Goal: Task Accomplishment & Management: Manage account settings

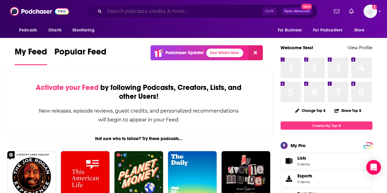
click at [154, 9] on input "Search podcasts, credits, & more..." at bounding box center [183, 11] width 158 height 10
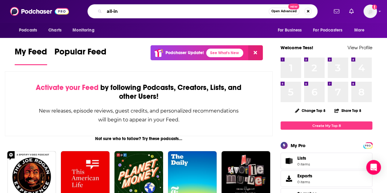
type input "all-in"
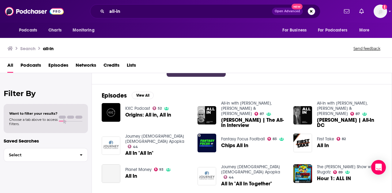
scroll to position [75, 0]
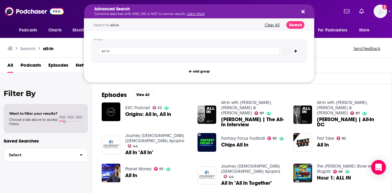
drag, startPoint x: 129, startPoint y: 12, endPoint x: 68, endPoint y: 15, distance: 60.7
drag, startPoint x: 118, startPoint y: 53, endPoint x: 76, endPoint y: 47, distance: 42.6
click at [76, 47] on div "Podcasts Charts Monitoring Advanced Search Combine searches with AND, OR, or NO…" at bounding box center [196, 96] width 392 height 193
click at [70, 13] on div "Podcasts Charts Monitoring Advanced Search Combine searches with AND, OR, or NO…" at bounding box center [203, 11] width 272 height 14
click at [270, 23] on button "Clear All" at bounding box center [272, 25] width 19 height 4
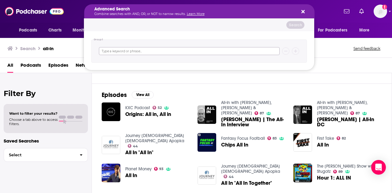
click at [148, 51] on input "Search podcasts, credits, & more..." at bounding box center [189, 51] width 181 height 8
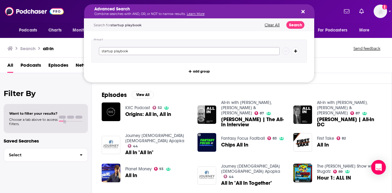
type input "startup playbook"
click at [301, 25] on button "Search" at bounding box center [295, 25] width 18 height 8
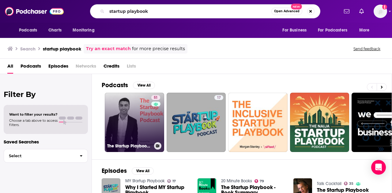
click at [121, 104] on link "51 The Startup Playbook Podcast" at bounding box center [134, 122] width 59 height 59
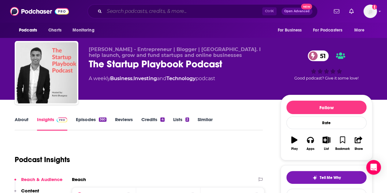
click at [179, 12] on input "Search podcasts, credits, & more..." at bounding box center [183, 11] width 158 height 10
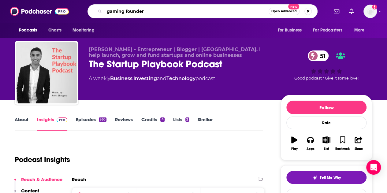
type input "gaming founders"
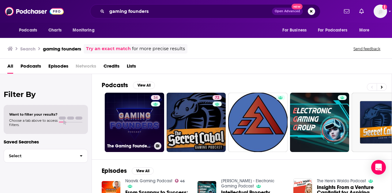
click at [132, 122] on link "34 The Gaming Founders Podcast" at bounding box center [134, 122] width 59 height 59
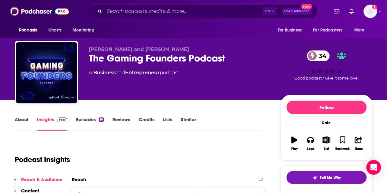
scroll to position [19, 0]
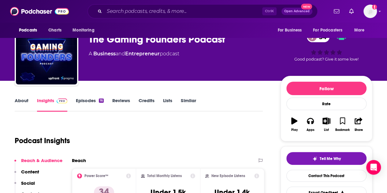
click at [100, 101] on div "16" at bounding box center [101, 101] width 5 height 4
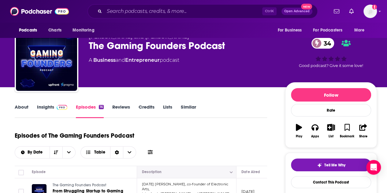
scroll to position [10, 0]
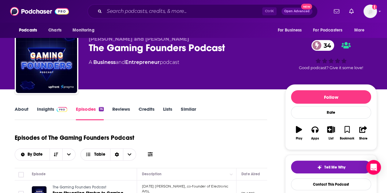
click at [21, 110] on link "About" at bounding box center [22, 113] width 14 height 14
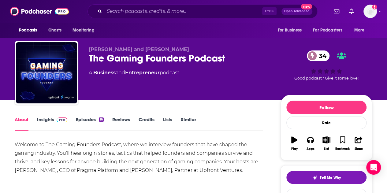
click at [47, 125] on link "Insights" at bounding box center [52, 124] width 30 height 14
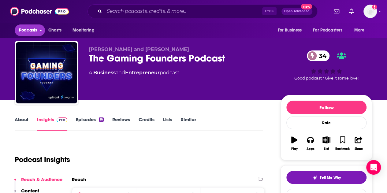
click at [33, 30] on span "Podcasts" at bounding box center [28, 30] width 18 height 9
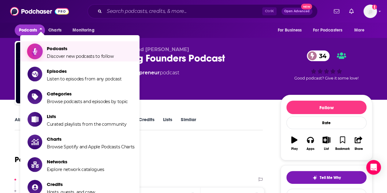
click at [55, 49] on span "Podcasts" at bounding box center [80, 49] width 67 height 6
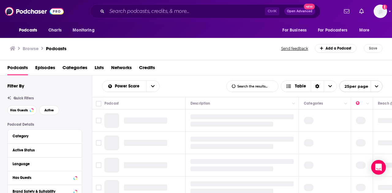
click at [75, 68] on span "Categories" at bounding box center [74, 69] width 25 height 13
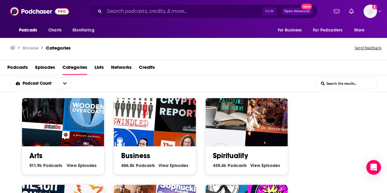
scroll to position [88, 0]
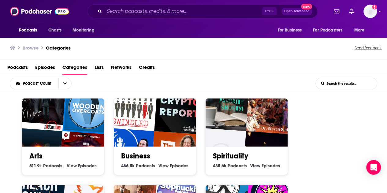
click at [136, 147] on div "Business 486.5k Business Podcasts View Business Episodes" at bounding box center [155, 158] width 72 height 23
click at [141, 155] on link "Business" at bounding box center [135, 156] width 29 height 9
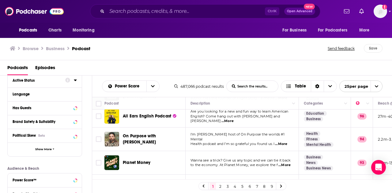
scroll to position [70, 0]
click at [75, 107] on icon at bounding box center [75, 108] width 3 height 2
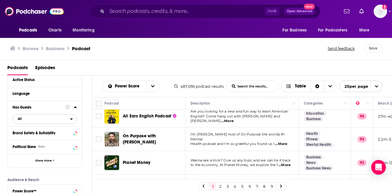
click at [33, 120] on span "All" at bounding box center [41, 119] width 57 height 8
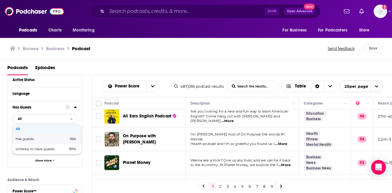
click at [53, 140] on span "96k" at bounding box center [63, 138] width 25 height 3
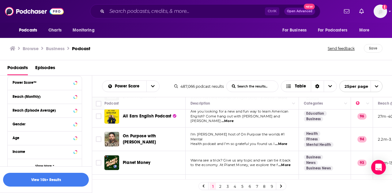
scroll to position [181, 0]
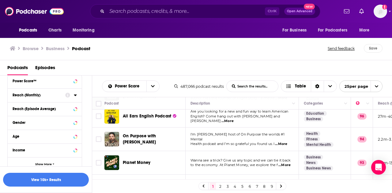
click at [76, 95] on icon at bounding box center [75, 96] width 3 height 2
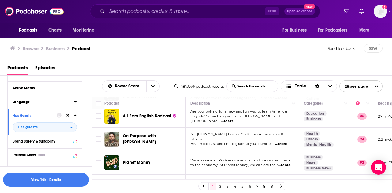
scroll to position [0, 0]
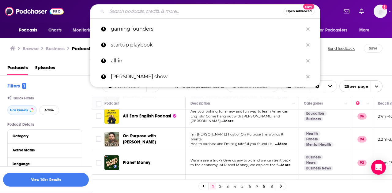
click at [140, 13] on input "Search podcasts, credits, & more..." at bounding box center [195, 11] width 177 height 10
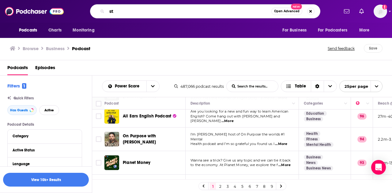
type input "s"
type input "founder"
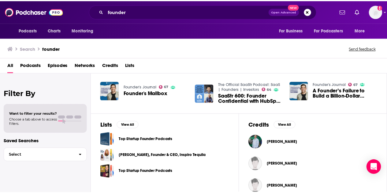
scroll to position [193, 0]
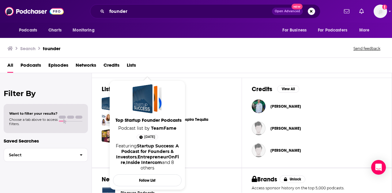
click at [155, 101] on div "Top Startup Founder Podcasts" at bounding box center [148, 99] width 17 height 26
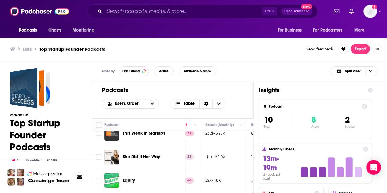
scroll to position [185, 172]
click at [297, 69] on div "Filter by Has Guests Active Audience & More Split View" at bounding box center [239, 72] width 295 height 20
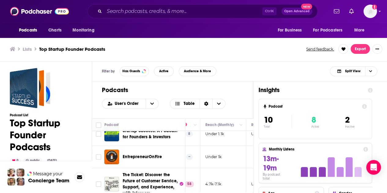
scroll to position [0, 172]
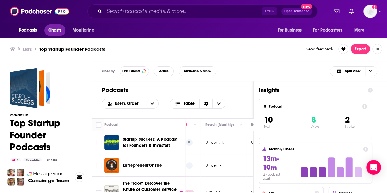
click at [60, 34] on span "Charts" at bounding box center [54, 30] width 13 height 9
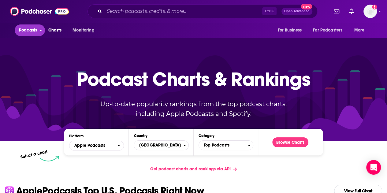
click at [31, 29] on span "Podcasts" at bounding box center [28, 30] width 18 height 9
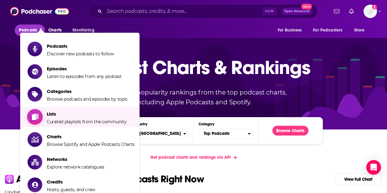
scroll to position [12, 0]
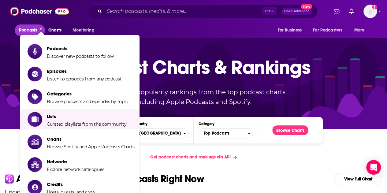
click at [83, 128] on li "Lists Curated playlists from the community" at bounding box center [79, 119] width 119 height 20
click at [63, 122] on span "Curated playlists from the community" at bounding box center [87, 125] width 80 height 6
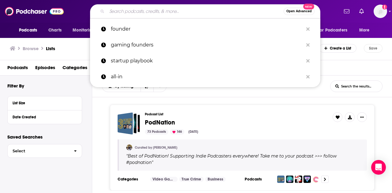
click at [165, 14] on input "Search podcasts, credits, & more..." at bounding box center [195, 11] width 177 height 10
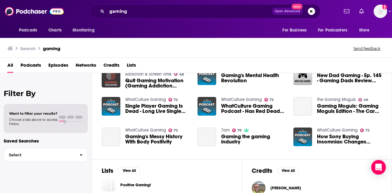
scroll to position [119, 0]
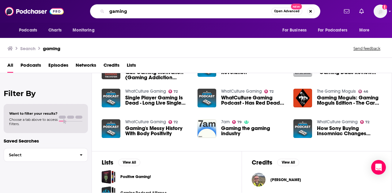
drag, startPoint x: 138, startPoint y: 9, endPoint x: 77, endPoint y: 8, distance: 61.5
click at [77, 8] on div "gaming Open Advanced New" at bounding box center [205, 11] width 267 height 14
type input "[PERSON_NAME]"
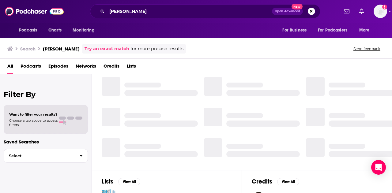
scroll to position [119, 0]
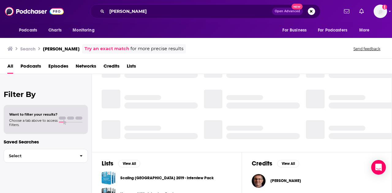
click at [61, 65] on span "Episodes" at bounding box center [58, 67] width 20 height 13
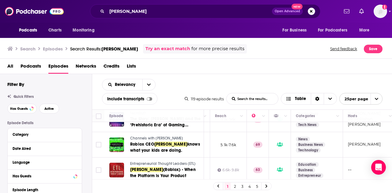
scroll to position [139, 139]
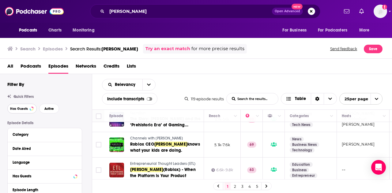
click at [23, 112] on button "Has Guests" at bounding box center [21, 109] width 29 height 10
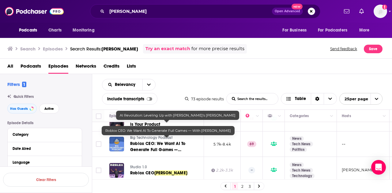
scroll to position [370, 139]
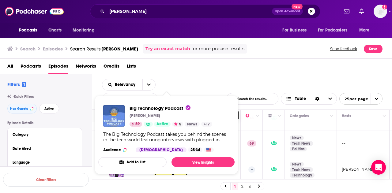
drag, startPoint x: 157, startPoint y: 133, endPoint x: 84, endPoint y: 94, distance: 82.6
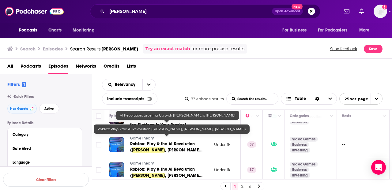
scroll to position [580, 139]
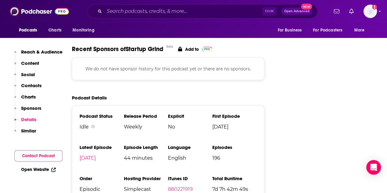
scroll to position [896, 0]
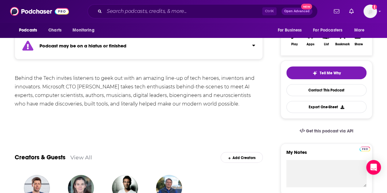
scroll to position [105, 0]
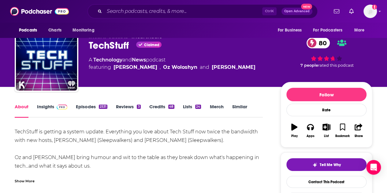
scroll to position [13, 0]
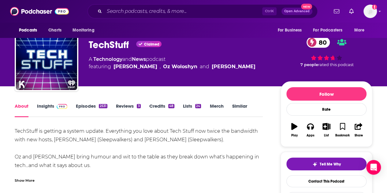
click at [47, 111] on link "Insights" at bounding box center [52, 110] width 30 height 14
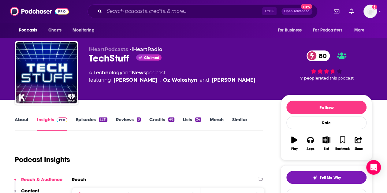
click at [84, 117] on link "Episodes 2531" at bounding box center [92, 124] width 32 height 14
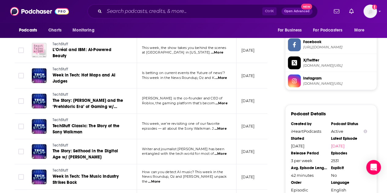
scroll to position [521, 0]
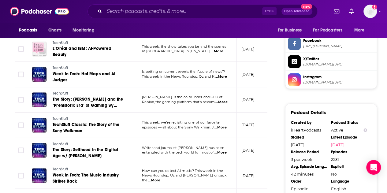
click at [224, 100] on span "...More" at bounding box center [221, 102] width 12 height 5
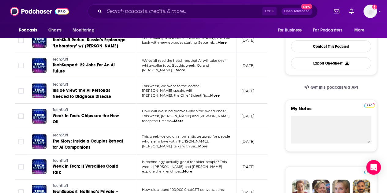
scroll to position [0, 0]
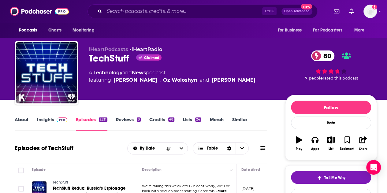
click at [192, 119] on link "Lists 24" at bounding box center [192, 124] width 18 height 14
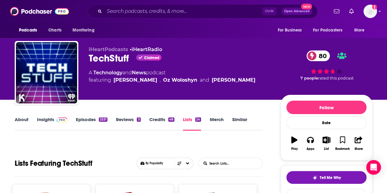
click at [24, 117] on link "About" at bounding box center [22, 124] width 14 height 14
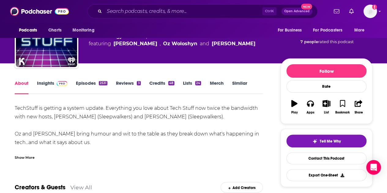
scroll to position [42, 0]
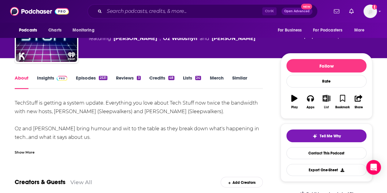
click at [323, 97] on icon "button" at bounding box center [327, 98] width 8 height 7
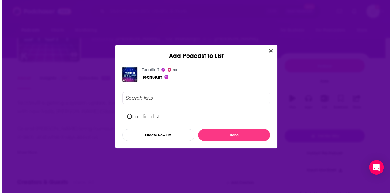
scroll to position [0, 0]
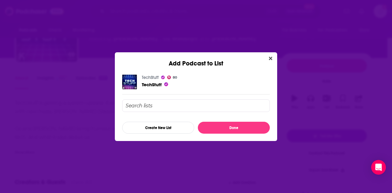
click at [170, 104] on input "Add Podcast To List" at bounding box center [196, 106] width 148 height 13
type input "Nex Podcasts"
click at [173, 126] on button "Create New List" at bounding box center [158, 128] width 72 height 12
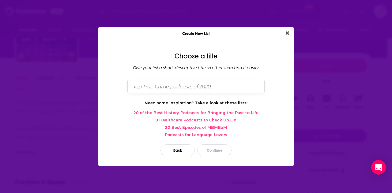
click at [220, 85] on input "Dialog" at bounding box center [195, 86] width 137 height 13
click at [183, 146] on button "Back" at bounding box center [177, 151] width 34 height 12
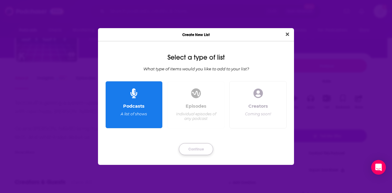
click at [197, 150] on button "Continue" at bounding box center [196, 149] width 34 height 12
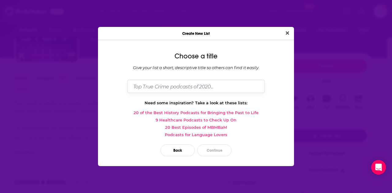
click at [194, 86] on input "Dialog" at bounding box center [195, 86] width 137 height 13
type input "Nex Podcasts"
click at [222, 151] on button "Continue" at bounding box center [214, 151] width 34 height 12
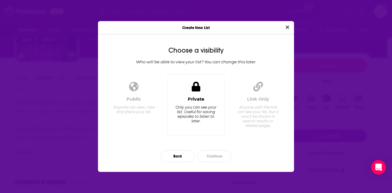
click at [204, 98] on div "Private" at bounding box center [196, 99] width 17 height 6
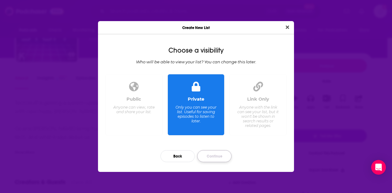
click at [222, 157] on button "Continue" at bounding box center [214, 156] width 34 height 12
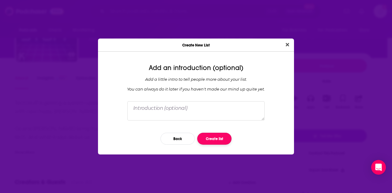
click at [214, 137] on button "Create list" at bounding box center [214, 139] width 34 height 12
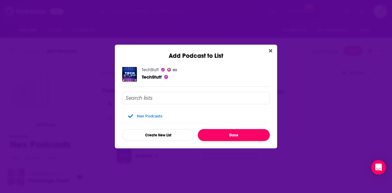
click at [222, 133] on button "Done" at bounding box center [234, 135] width 72 height 12
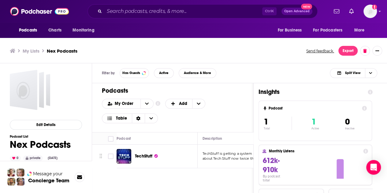
scroll to position [2, 0]
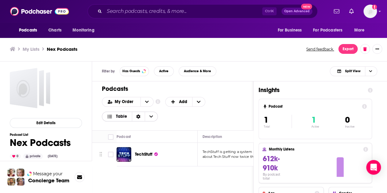
click at [151, 115] on icon "Choose View" at bounding box center [151, 117] width 4 height 4
click at [137, 115] on icon "Sort Direction" at bounding box center [138, 117] width 4 height 4
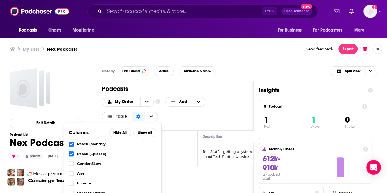
scroll to position [143, 0]
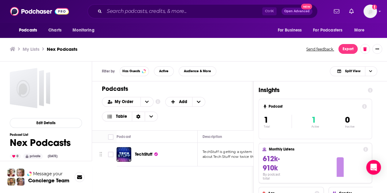
click at [224, 97] on div "My Order Customize Your List Order Select the “My Order” sort and remove all fi…" at bounding box center [173, 109] width 142 height 24
click at [242, 150] on button at bounding box center [242, 154] width 15 height 13
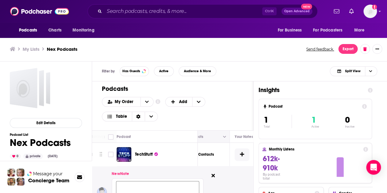
scroll to position [28, 314]
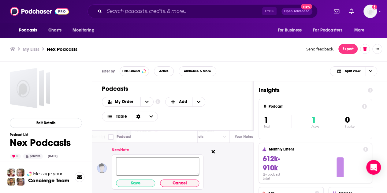
click at [161, 157] on textarea at bounding box center [157, 166] width 83 height 18
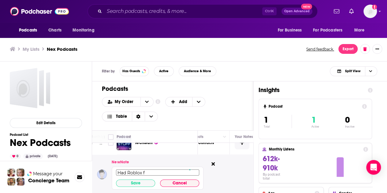
scroll to position [1, 0]
type textarea "Had Roblox founder on"
click at [133, 180] on button "Save" at bounding box center [135, 183] width 39 height 7
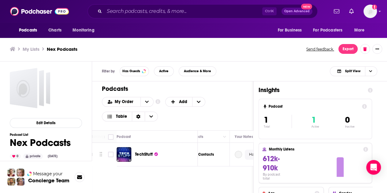
scroll to position [0, 314]
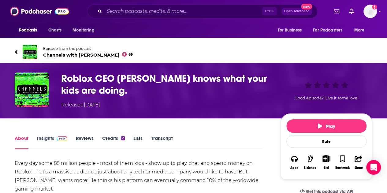
click at [60, 53] on span "Channels with Peter Kafka 69" at bounding box center [88, 55] width 90 height 6
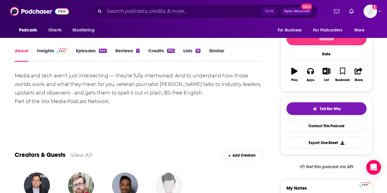
scroll to position [68, 0]
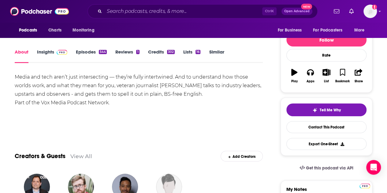
click at [46, 51] on link "Insights" at bounding box center [52, 56] width 30 height 14
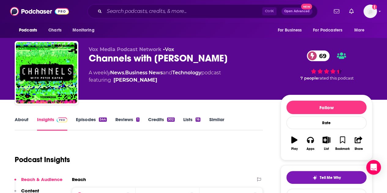
click at [88, 119] on link "Episodes 544" at bounding box center [91, 124] width 31 height 14
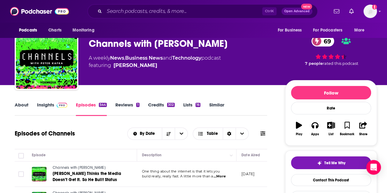
scroll to position [16, 0]
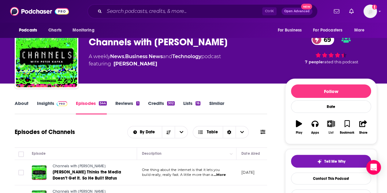
click at [335, 125] on button "List" at bounding box center [331, 127] width 16 height 22
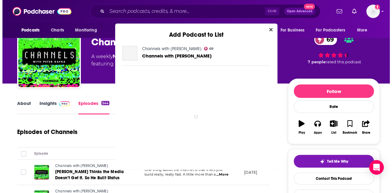
scroll to position [0, 0]
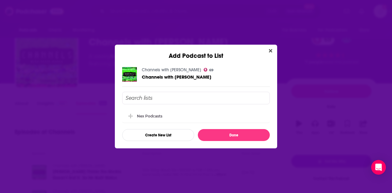
click at [192, 99] on input "Add Podcast To List" at bounding box center [196, 98] width 148 height 13
click at [150, 114] on div "Nex Podcasts" at bounding box center [151, 116] width 29 height 5
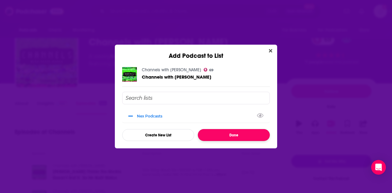
click at [243, 132] on button "Done" at bounding box center [234, 135] width 72 height 12
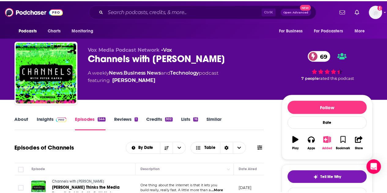
scroll to position [16, 0]
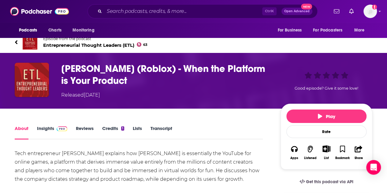
scroll to position [14, 0]
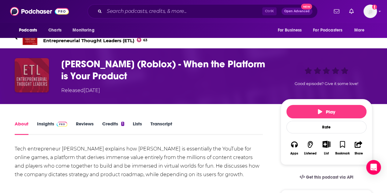
click at [29, 77] on img "David Baszucki (Roblox) - When the Platform is Your Product" at bounding box center [32, 75] width 34 height 34
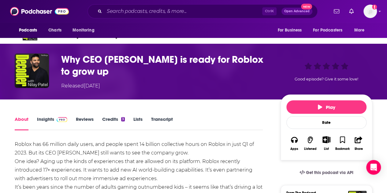
scroll to position [15, 0]
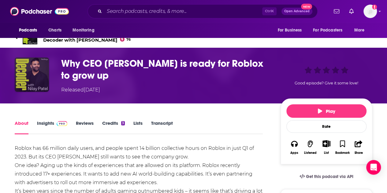
click at [35, 64] on img "Why CEO David Baszucki is ready for Roblox to grow up" at bounding box center [32, 75] width 34 height 34
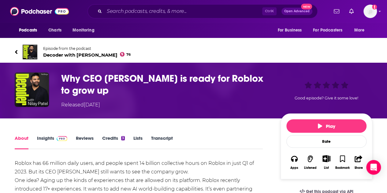
click at [71, 53] on span "Decoder with [PERSON_NAME] 76" at bounding box center [87, 55] width 88 height 6
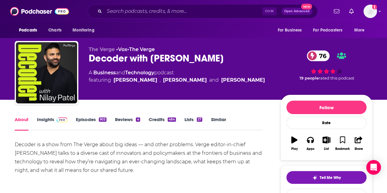
click at [49, 126] on link "Insights" at bounding box center [52, 124] width 30 height 14
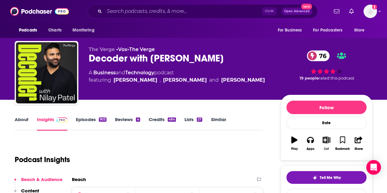
click at [324, 143] on button "List" at bounding box center [327, 144] width 16 height 22
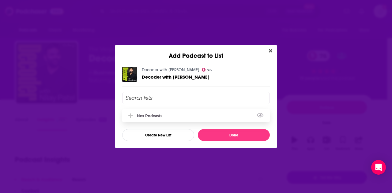
click at [152, 117] on div "Nex Podcasts" at bounding box center [151, 116] width 29 height 5
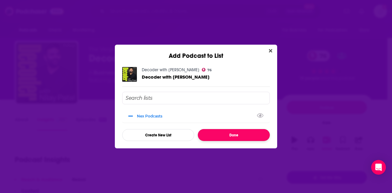
click at [230, 133] on button "Done" at bounding box center [234, 135] width 72 height 12
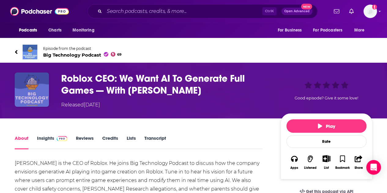
click at [37, 95] on img "Roblox CEO: We Want AI To Generate Full Games — With David Baszucki" at bounding box center [32, 90] width 34 height 34
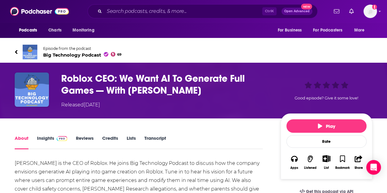
click at [66, 57] on span "Big Technology Podcast 69" at bounding box center [82, 55] width 78 height 6
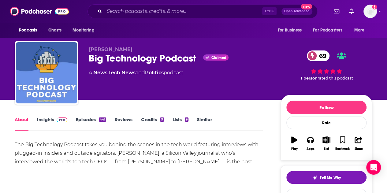
click at [48, 125] on link "Insights" at bounding box center [52, 124] width 30 height 14
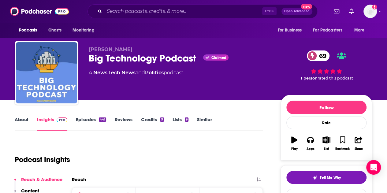
click at [91, 127] on link "Episodes 441" at bounding box center [91, 124] width 30 height 14
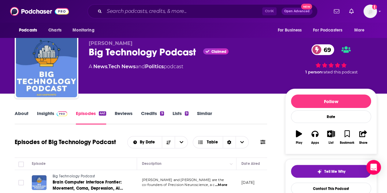
scroll to position [6, 0]
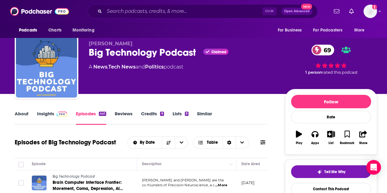
click at [27, 118] on link "About" at bounding box center [22, 118] width 14 height 14
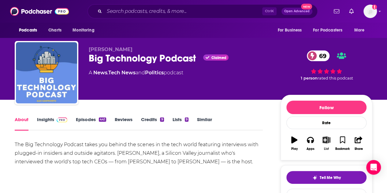
click at [327, 142] on icon "button" at bounding box center [327, 140] width 8 height 7
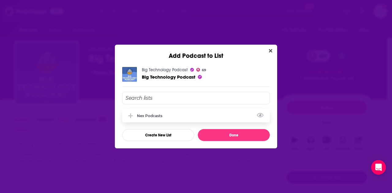
click at [172, 111] on div "Nex Podcasts" at bounding box center [196, 115] width 148 height 13
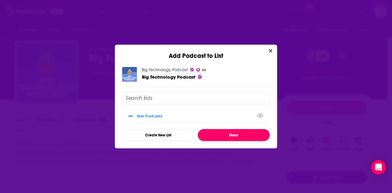
click at [236, 137] on button "Done" at bounding box center [234, 135] width 72 height 12
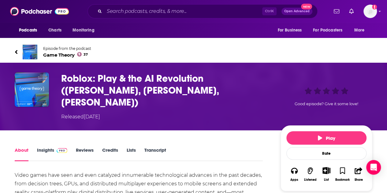
click at [64, 53] on span "Game Theory 37" at bounding box center [67, 55] width 48 height 6
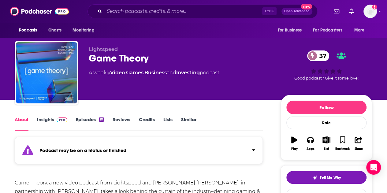
scroll to position [27, 0]
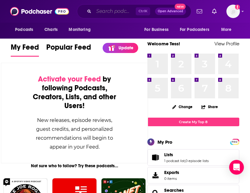
click at [105, 12] on input "Search podcasts, credits, & more..." at bounding box center [115, 11] width 42 height 10
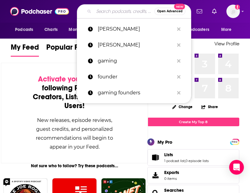
paste input "The Startup Playbook Podcast"
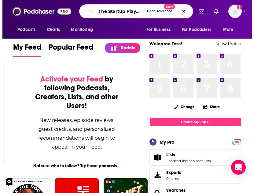
scroll to position [0, 24]
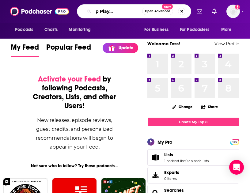
type input "The Startup Playbook Podcast"
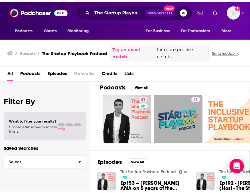
scroll to position [2, 0]
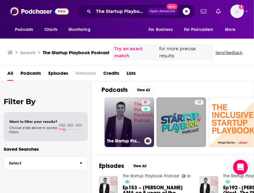
click at [124, 122] on link "51 The Startup Playbook Podcast" at bounding box center [130, 122] width 50 height 50
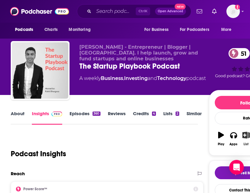
click at [247, 136] on icon "button" at bounding box center [246, 135] width 8 height 7
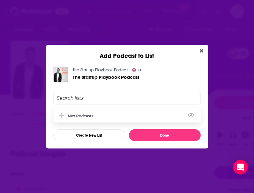
click at [118, 109] on div "Nex Podcasts" at bounding box center [128, 115] width 148 height 13
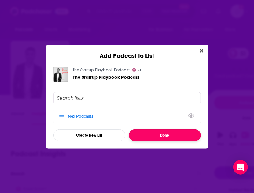
click at [153, 134] on button "Done" at bounding box center [165, 135] width 72 height 12
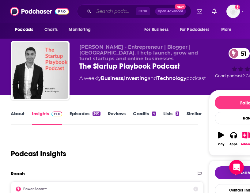
click at [97, 9] on input "Search podcasts, credits, & more..." at bounding box center [115, 11] width 42 height 10
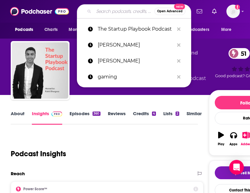
paste input "The Gaming Founders Podcast"
type input "The Gaming Founders Podcast"
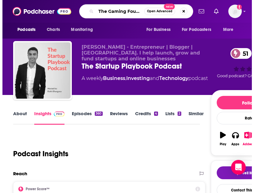
scroll to position [0, 25]
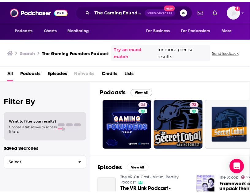
scroll to position [33, 0]
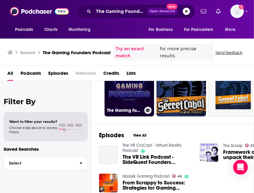
click at [122, 88] on link "34 The Gaming Founders Podcast" at bounding box center [130, 92] width 50 height 50
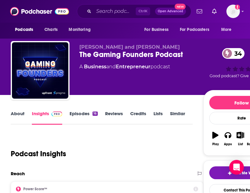
click at [87, 116] on link "Episodes 16" at bounding box center [84, 118] width 28 height 14
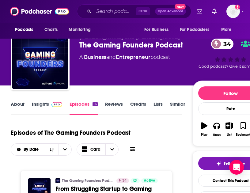
scroll to position [7, 0]
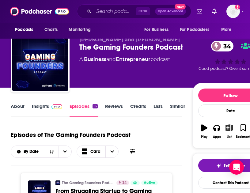
click at [224, 126] on button "List" at bounding box center [229, 131] width 13 height 22
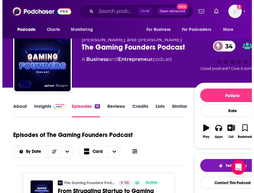
scroll to position [0, 0]
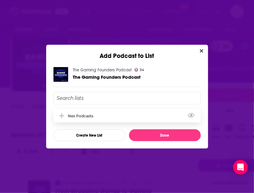
click at [102, 112] on div "Nex Podcasts" at bounding box center [128, 115] width 148 height 13
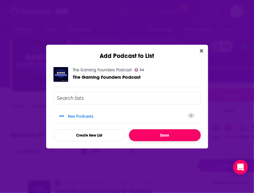
click at [164, 138] on button "Done" at bounding box center [165, 135] width 72 height 12
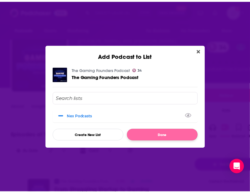
scroll to position [7, 0]
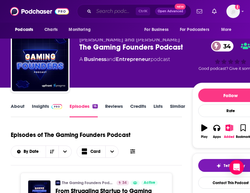
click at [102, 14] on input "Search podcasts, credits, & more..." at bounding box center [115, 11] width 42 height 10
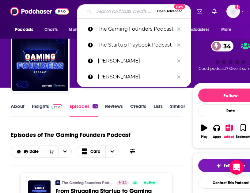
paste input "TechCrunch Equity"
type input "TechCrunch Equity"
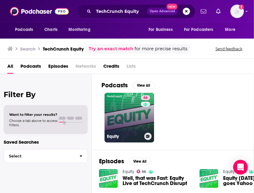
click at [123, 115] on link "66 Equity" at bounding box center [130, 118] width 50 height 50
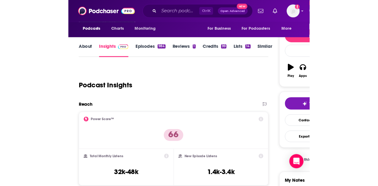
scroll to position [65, 0]
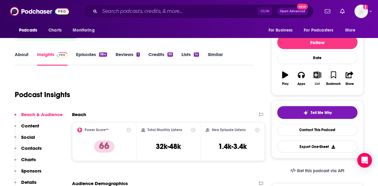
click at [314, 72] on icon "button" at bounding box center [317, 74] width 8 height 7
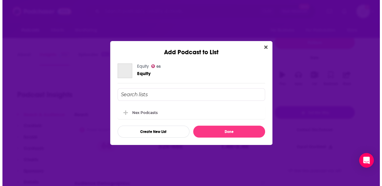
scroll to position [0, 0]
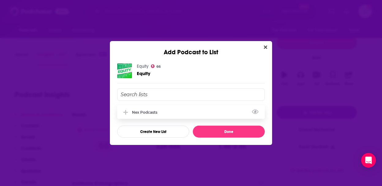
click at [151, 111] on div "Nex Podcasts" at bounding box center [146, 112] width 29 height 5
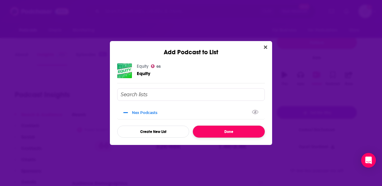
click at [220, 131] on button "Done" at bounding box center [229, 132] width 72 height 12
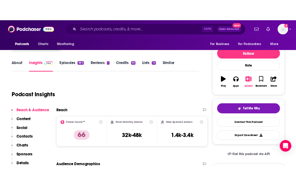
scroll to position [69, 0]
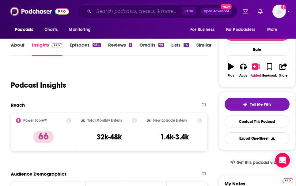
click at [124, 11] on input "Search podcasts, credits, & more..." at bounding box center [138, 11] width 88 height 10
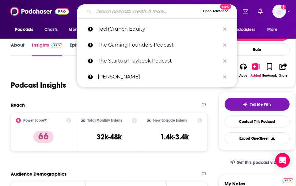
paste input "The Founder Initiative"
type input "The Founder Initiative"
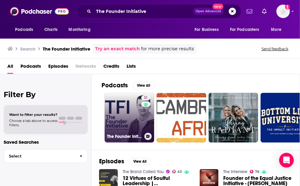
click at [129, 117] on link "31 The Founder Initiative" at bounding box center [130, 118] width 50 height 50
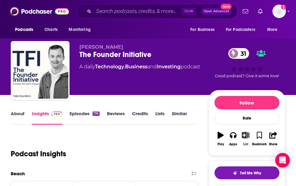
click at [247, 137] on icon "button" at bounding box center [246, 135] width 8 height 7
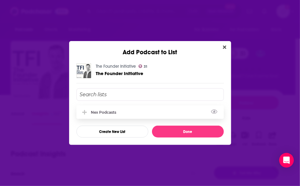
click at [118, 114] on div "Nex Podcasts" at bounding box center [105, 112] width 29 height 5
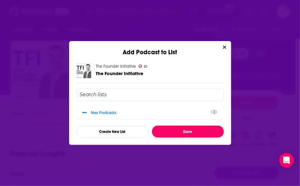
click at [177, 132] on button "Done" at bounding box center [188, 132] width 72 height 12
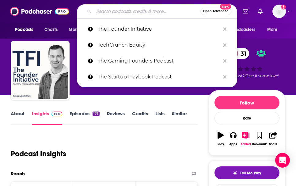
click at [133, 14] on input "Search podcasts, credits, & more..." at bounding box center [147, 11] width 107 height 10
paste input "Confessions of a Founder"
type input "Confessions of a Founder"
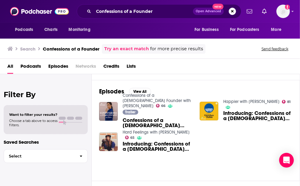
scroll to position [70, 0]
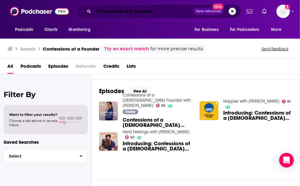
click at [150, 13] on input "Confessions of a Founder" at bounding box center [144, 11] width 100 height 10
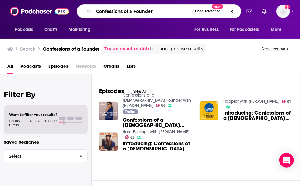
drag, startPoint x: 169, startPoint y: 12, endPoint x: 47, endPoint y: 22, distance: 122.9
click at [47, 22] on div "Podcasts Charts Monitoring Confessions of a Founder Open Advanced New For Busin…" at bounding box center [150, 11] width 300 height 23
paste input "Wild Business Growth Podcast"
type input "Wild Business Growth Podcast"
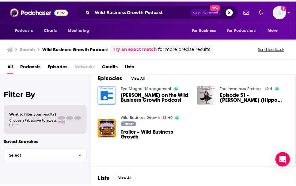
scroll to position [83, 0]
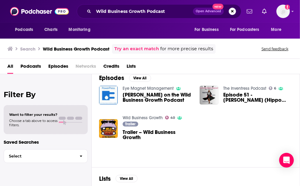
click at [145, 115] on link "Wild Business Growth" at bounding box center [143, 117] width 40 height 5
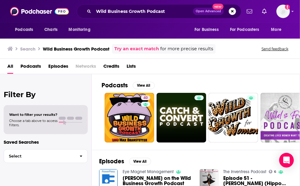
click at [31, 67] on span "Podcasts" at bounding box center [31, 67] width 21 height 13
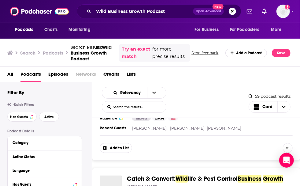
scroll to position [86, 0]
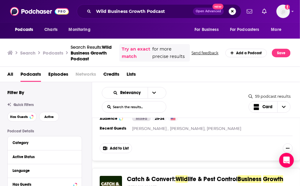
click at [124, 146] on button "Add to List" at bounding box center [116, 148] width 32 height 10
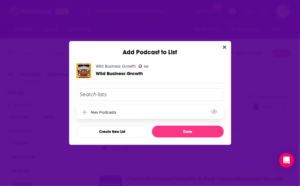
click at [116, 115] on div "Nex Podcasts" at bounding box center [151, 111] width 148 height 13
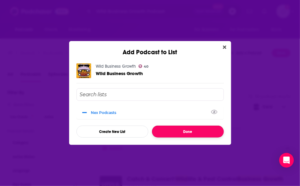
click at [182, 131] on button "Done" at bounding box center [188, 132] width 72 height 12
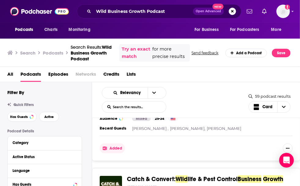
click at [133, 16] on div "Wild Business Growth Podcast Open Advanced New" at bounding box center [159, 11] width 165 height 14
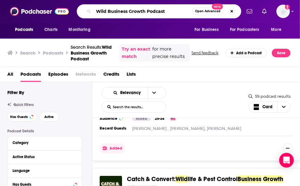
drag, startPoint x: 171, startPoint y: 8, endPoint x: 63, endPoint y: 9, distance: 108.1
click at [63, 9] on div "Podcasts Charts Monitoring Wild Business Growth Podcast Open Advanced New For B…" at bounding box center [150, 11] width 300 height 23
paste input "TOP"
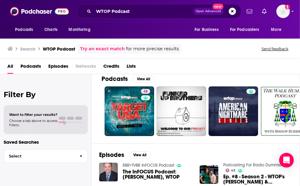
scroll to position [6, 0]
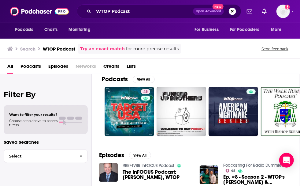
click at [32, 66] on span "Podcasts" at bounding box center [31, 67] width 21 height 13
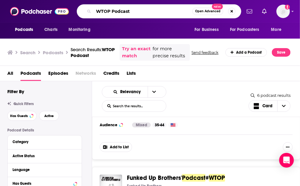
drag, startPoint x: 138, startPoint y: 13, endPoint x: 45, endPoint y: 13, distance: 92.5
click at [45, 13] on div "Podcasts Charts Monitoring WTOP Podcast Open Advanced New For Business For Podc…" at bounding box center [150, 11] width 300 height 23
paste input "Cultural Fluency Makers"
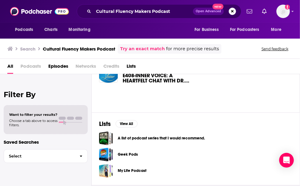
scroll to position [63, 0]
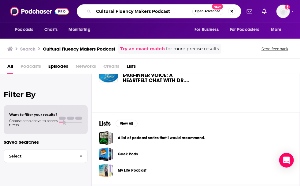
drag, startPoint x: 179, startPoint y: 11, endPoint x: 44, endPoint y: 23, distance: 134.6
click at [44, 23] on div "Podcasts Charts Monitoring Cultural Fluency Makers Podcast Open Advanced New Fo…" at bounding box center [150, 19] width 300 height 39
paste input "The Business of Joy"
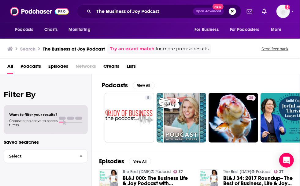
click at [33, 67] on span "Podcasts" at bounding box center [31, 67] width 21 height 13
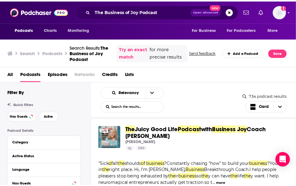
scroll to position [123, 0]
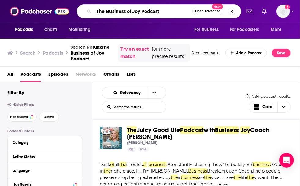
drag, startPoint x: 169, startPoint y: 11, endPoint x: 46, endPoint y: 2, distance: 123.4
click at [46, 2] on div "Podcasts Charts Monitoring The Business of Joy Podcast Open Advanced New For Bu…" at bounding box center [150, 11] width 300 height 23
paste input "Built By People"
type input "Built By People Podcast"
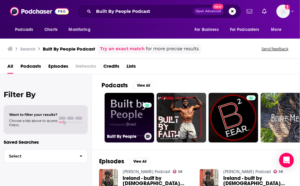
click at [124, 116] on link "0 Built By People" at bounding box center [130, 118] width 50 height 50
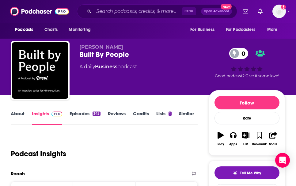
click at [86, 116] on link "Episodes 345" at bounding box center [85, 118] width 31 height 14
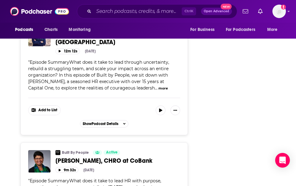
scroll to position [831, 0]
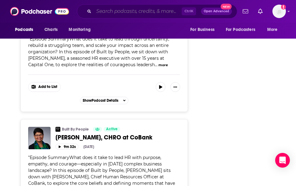
click at [122, 13] on input "Search podcasts, credits, & more..." at bounding box center [138, 11] width 88 height 10
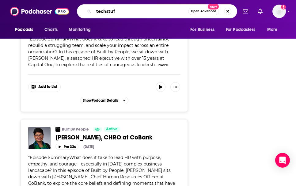
type input "techstuff"
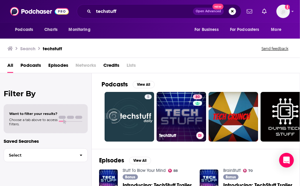
click at [181, 132] on div "TechStuff" at bounding box center [181, 135] width 45 height 7
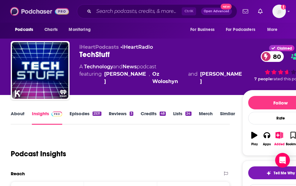
click at [26, 10] on img at bounding box center [39, 12] width 59 height 12
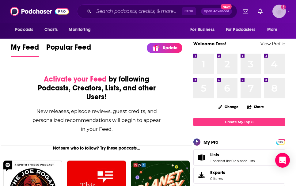
click at [287, 10] on icon "Show profile menu" at bounding box center [288, 11] width 2 height 4
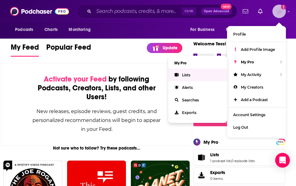
click at [183, 76] on span "Lists" at bounding box center [186, 75] width 8 height 5
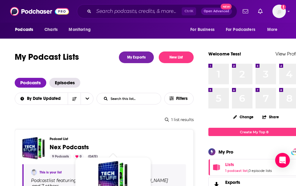
click at [69, 145] on span "Nex Podcasts" at bounding box center [69, 147] width 39 height 8
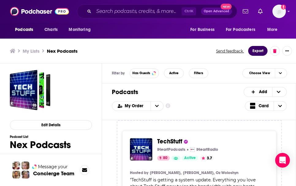
click at [261, 52] on button "Export" at bounding box center [257, 51] width 19 height 10
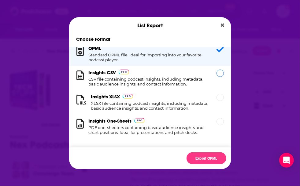
scroll to position [11, 0]
click at [217, 70] on div "Dialog" at bounding box center [220, 73] width 7 height 7
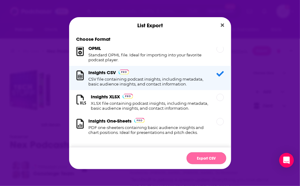
click at [202, 157] on button "Export CSV" at bounding box center [207, 158] width 40 height 12
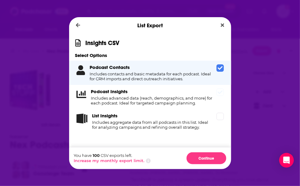
click at [221, 95] on icon "Dialog" at bounding box center [220, 92] width 5 height 5
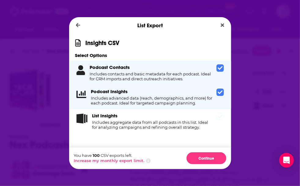
click at [219, 120] on span "Dialog" at bounding box center [220, 116] width 7 height 7
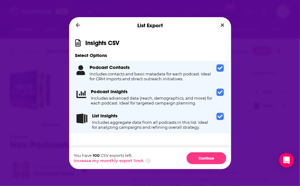
click at [220, 118] on icon "Dialog" at bounding box center [220, 117] width 5 height 4
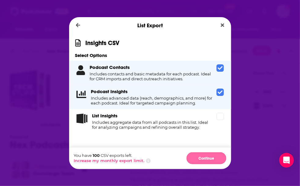
click at [203, 160] on button "Continue" at bounding box center [207, 158] width 40 height 12
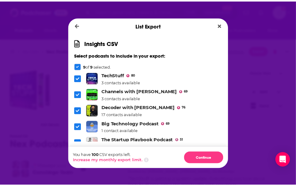
scroll to position [78, 0]
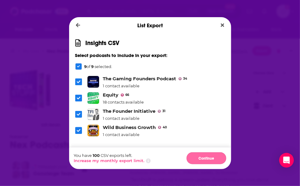
click at [204, 160] on button "Continue" at bounding box center [207, 158] width 40 height 12
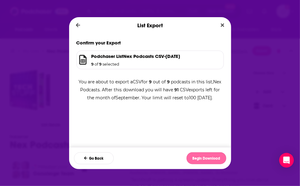
click at [202, 157] on button "Begin Download" at bounding box center [207, 158] width 40 height 12
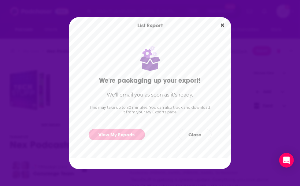
click at [134, 134] on link "View My Exports" at bounding box center [117, 134] width 56 height 11
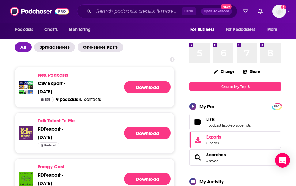
scroll to position [15, 0]
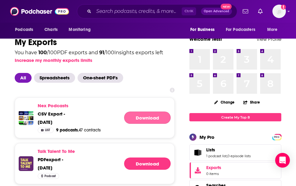
click at [142, 116] on link "Download" at bounding box center [147, 117] width 47 height 12
